Goal: Task Accomplishment & Management: Complete application form

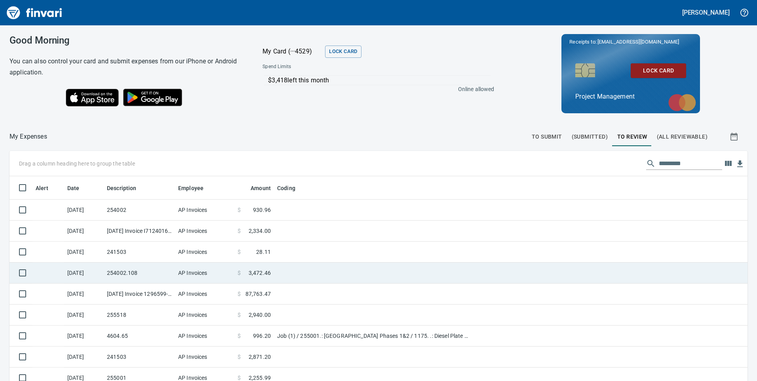
click at [143, 270] on td "254002.108" at bounding box center [139, 273] width 71 height 21
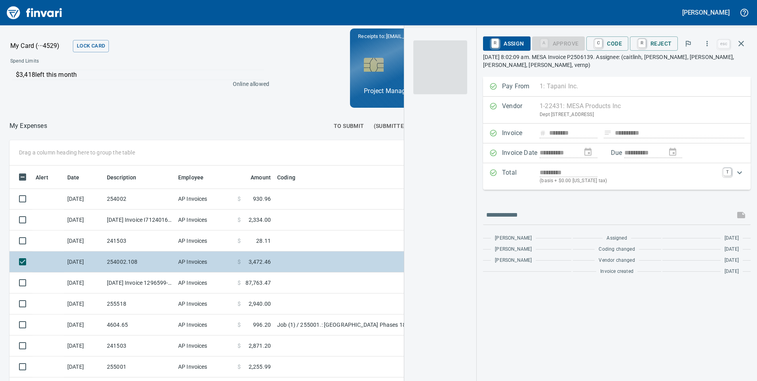
scroll to position [288, 522]
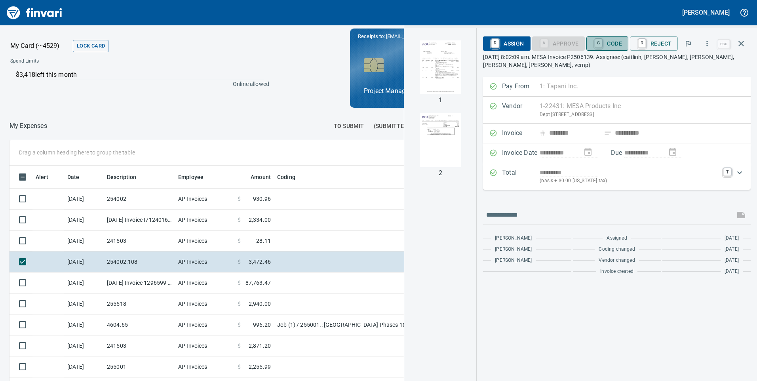
click at [614, 45] on span "C Code" at bounding box center [607, 43] width 29 height 13
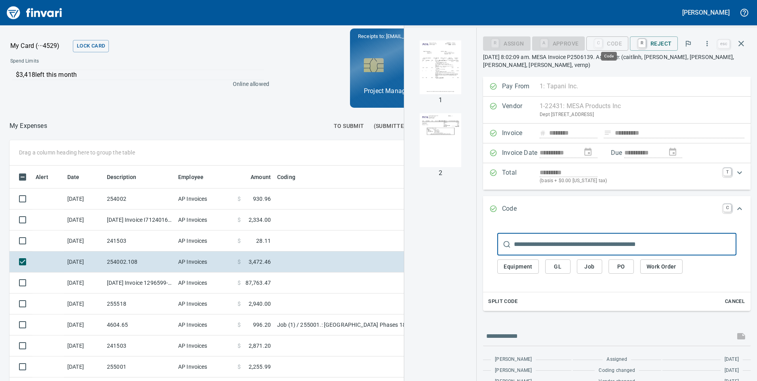
click at [591, 240] on input "text" at bounding box center [625, 244] width 223 height 22
type input "******"
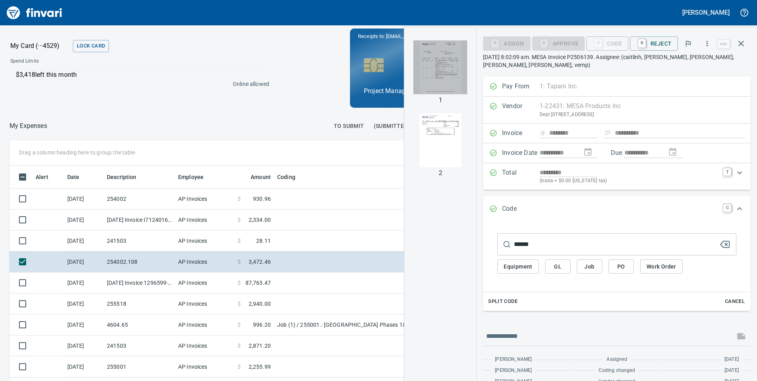
click at [432, 71] on img "button" at bounding box center [440, 67] width 54 height 54
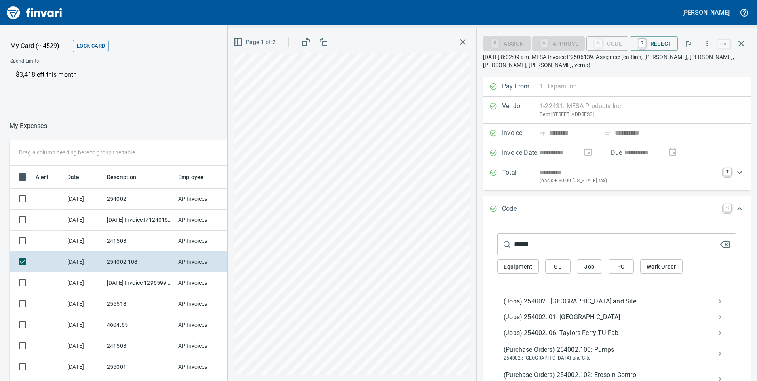
drag, startPoint x: 550, startPoint y: 304, endPoint x: 547, endPoint y: 209, distance: 95.1
click at [550, 303] on span "(Jobs) 254002.: [GEOGRAPHIC_DATA] and Site" at bounding box center [611, 302] width 214 height 10
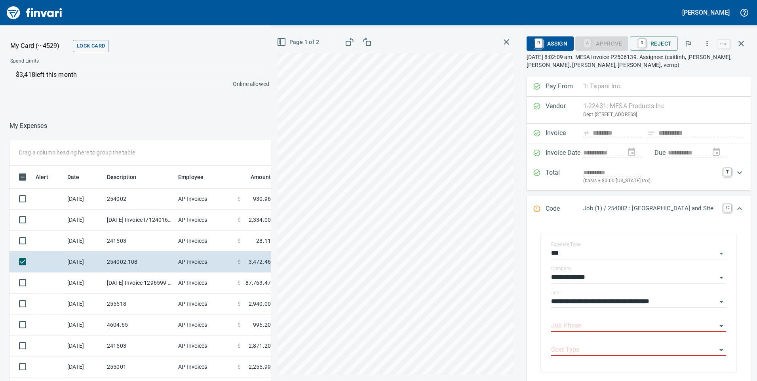
scroll to position [79, 0]
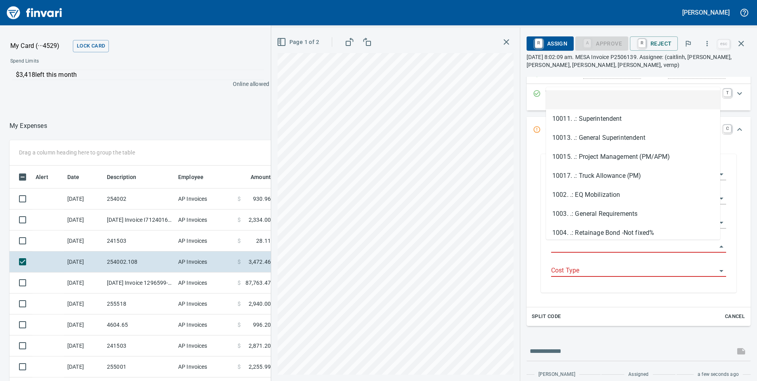
click at [587, 245] on input "Job Phase" at bounding box center [634, 246] width 166 height 11
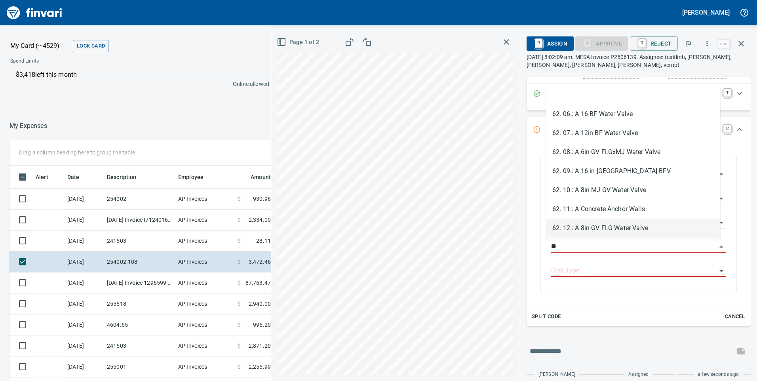
scroll to position [158, 0]
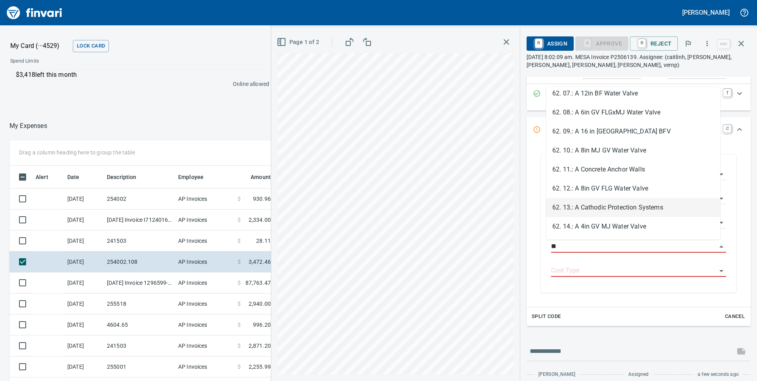
click at [588, 213] on li "62. 13.: A Cathodic Protection Systems" at bounding box center [633, 207] width 174 height 19
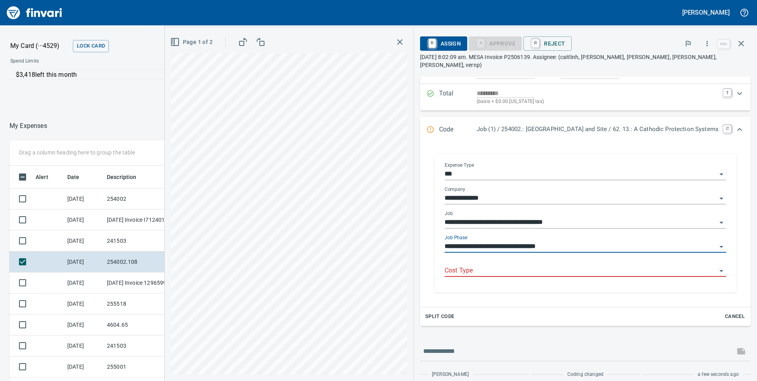
type input "**********"
click at [457, 265] on input "Cost Type" at bounding box center [581, 270] width 272 height 11
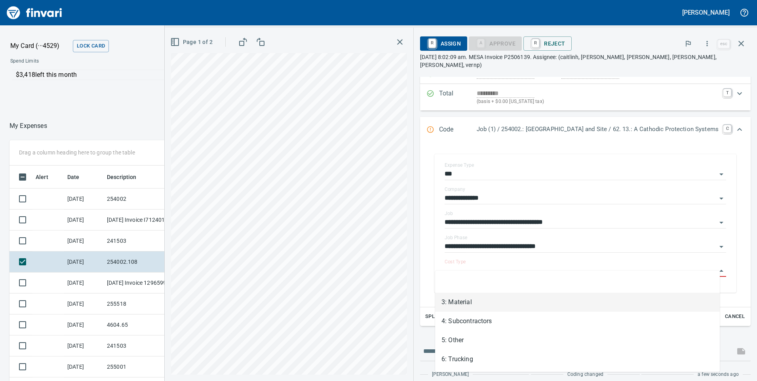
click at [455, 297] on li "3: Material" at bounding box center [577, 302] width 285 height 19
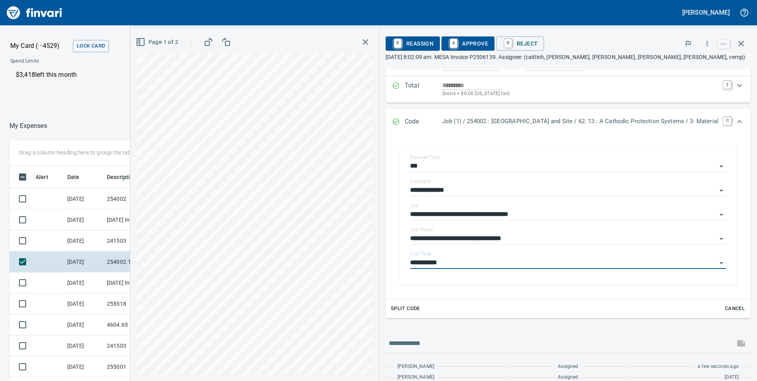
type input "**********"
click at [462, 44] on span "A Approve" at bounding box center [468, 43] width 40 height 13
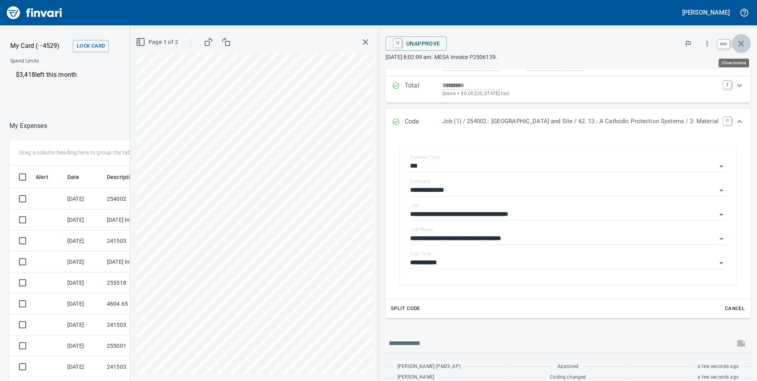
click at [746, 43] on icon "button" at bounding box center [742, 44] width 10 height 10
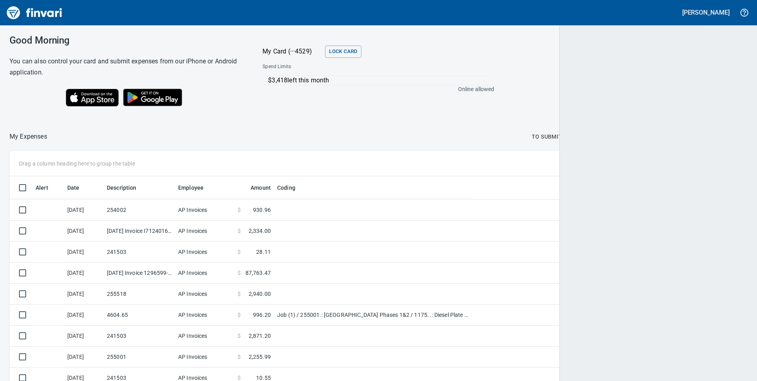
scroll to position [288, 720]
